Goal: Check status

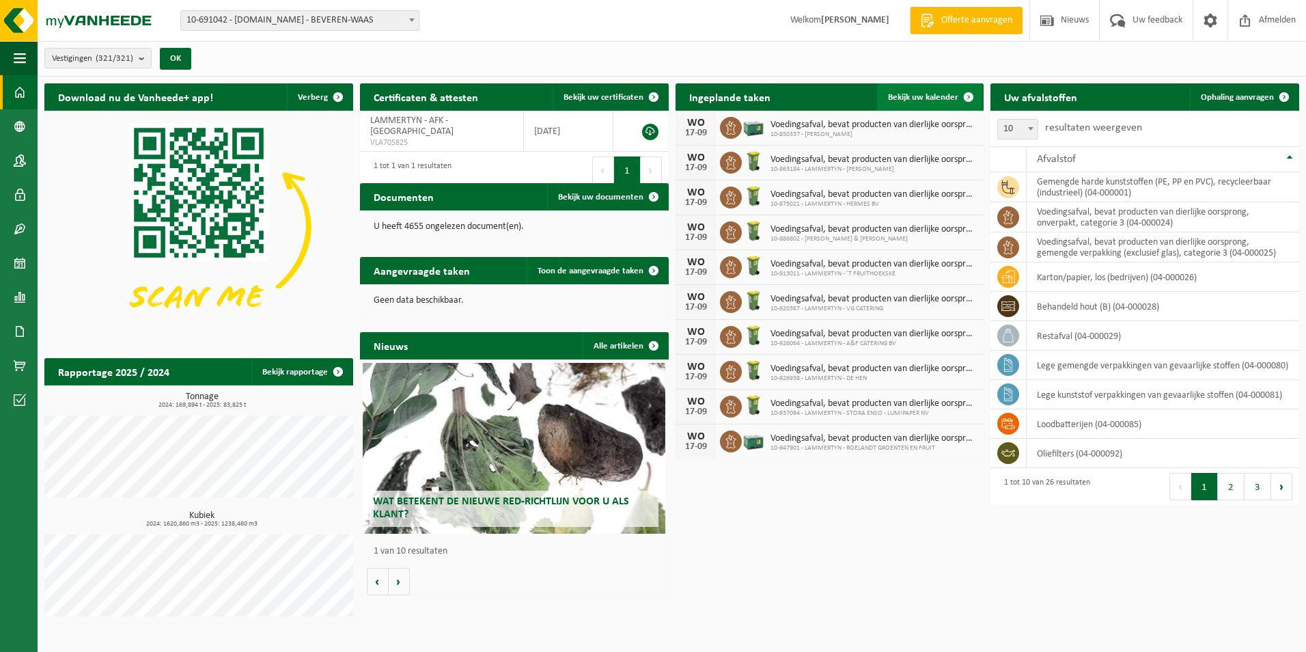
click at [920, 98] on span "Bekijk uw kalender" at bounding box center [923, 97] width 70 height 9
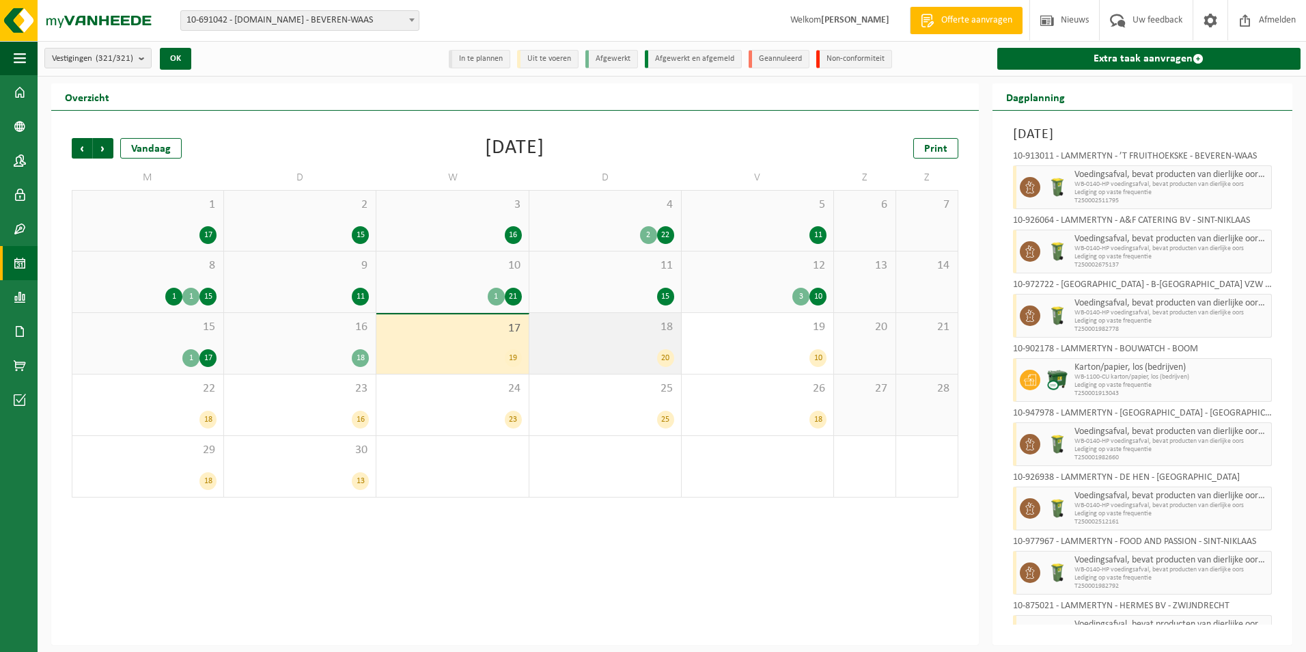
click at [589, 334] on div "18 20" at bounding box center [605, 343] width 152 height 61
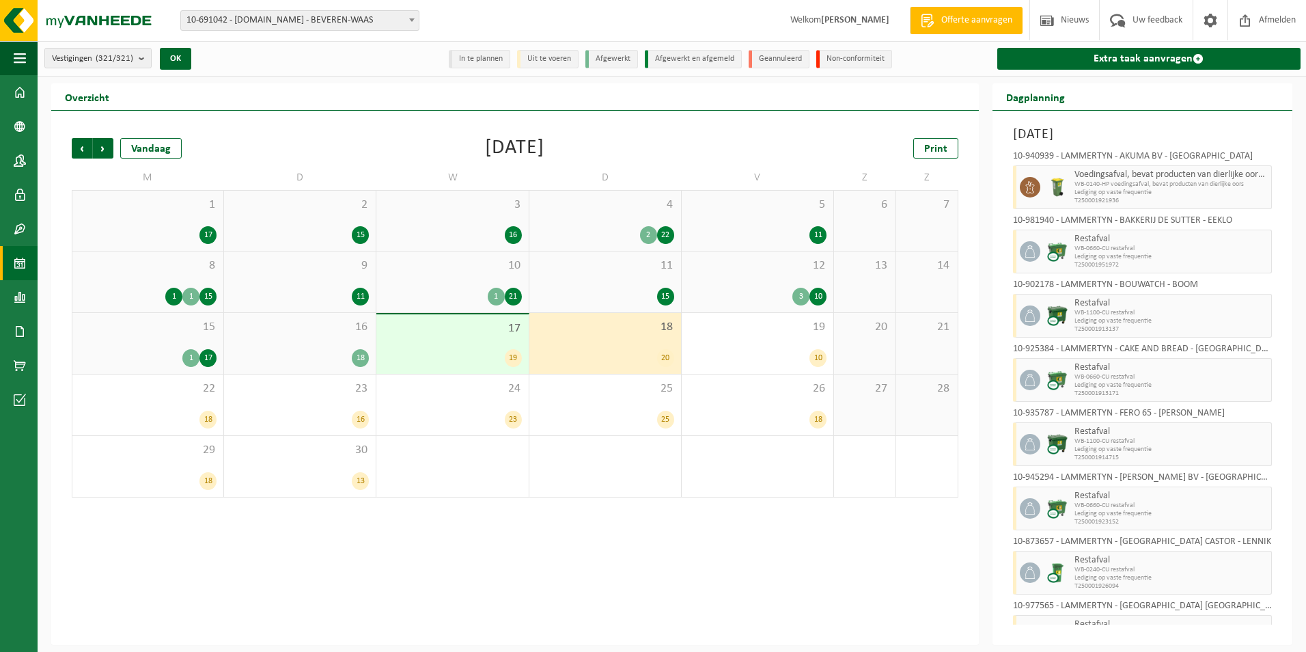
click at [623, 342] on div "18 20" at bounding box center [605, 343] width 152 height 61
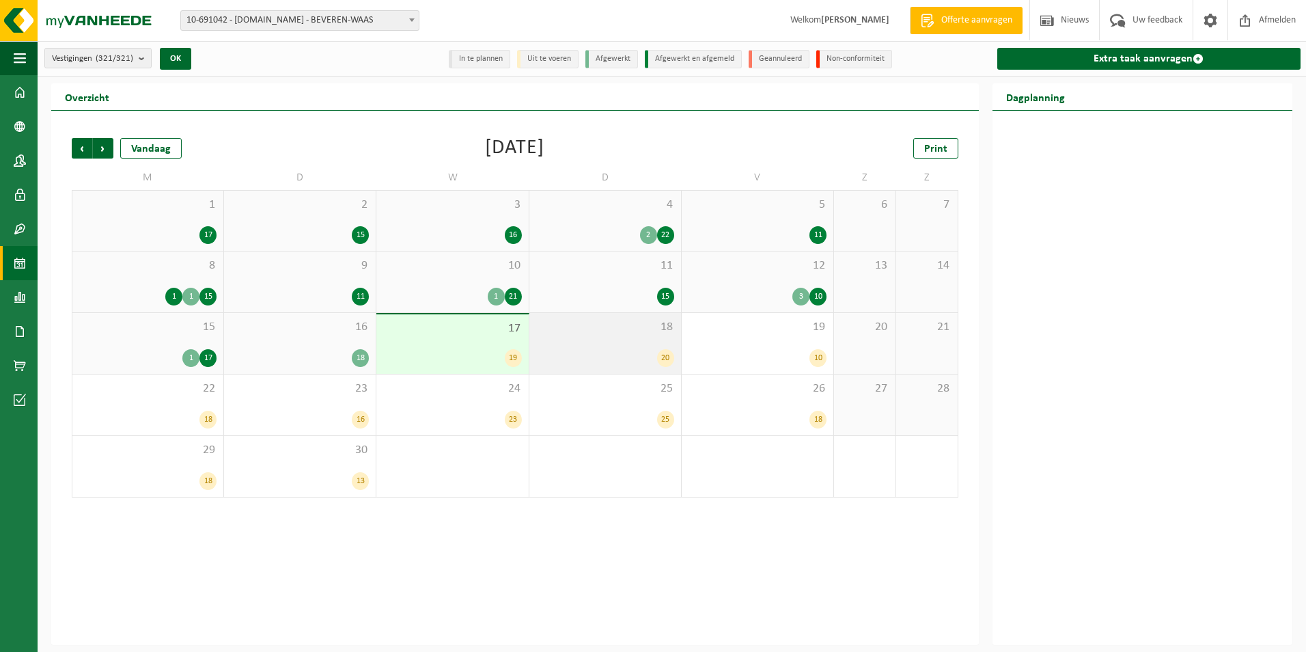
click at [648, 337] on div "18 20" at bounding box center [605, 343] width 152 height 61
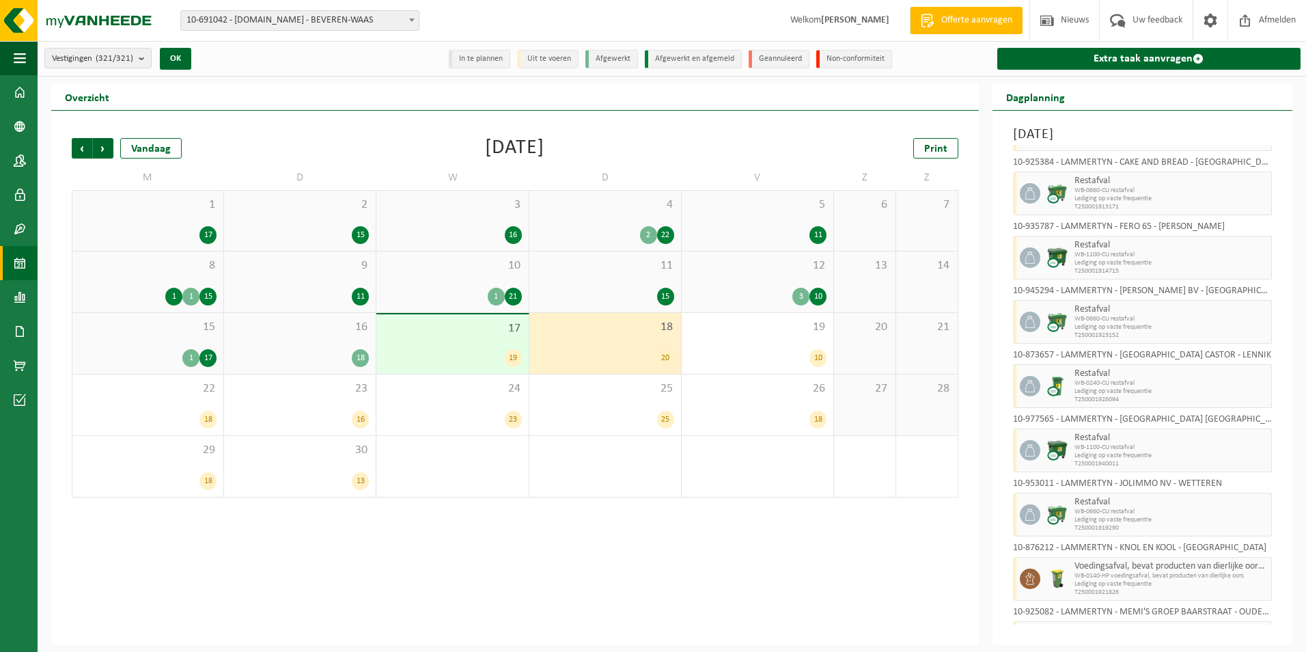
scroll to position [124, 0]
